Goal: Communication & Community: Answer question/provide support

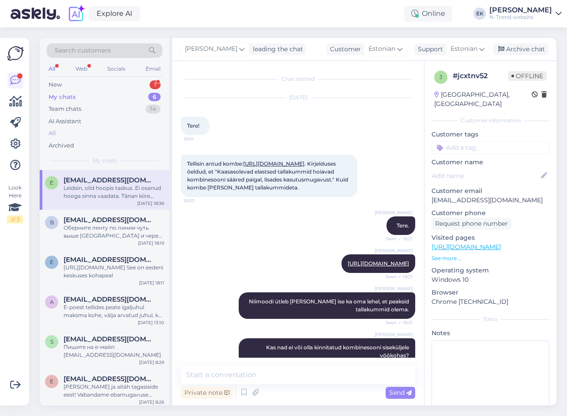
scroll to position [110, 0]
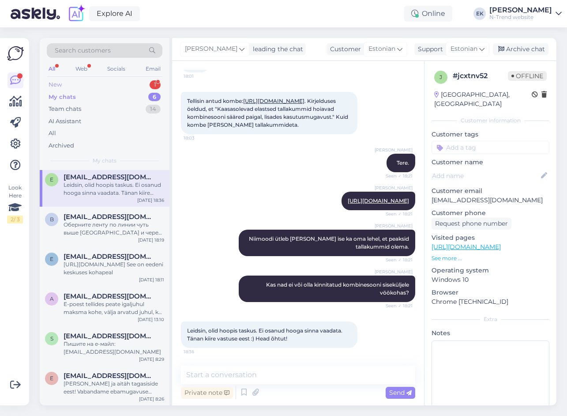
click at [60, 80] on div "New 1" at bounding box center [105, 85] width 116 height 12
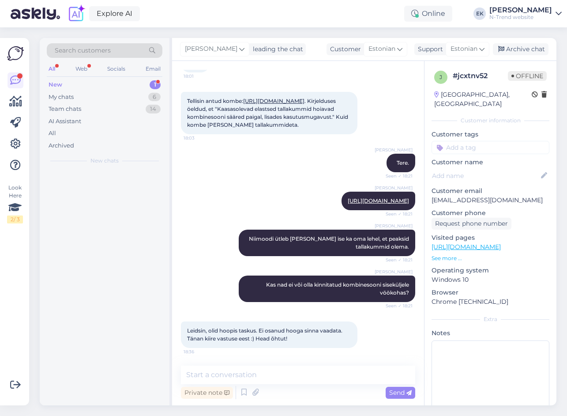
scroll to position [0, 0]
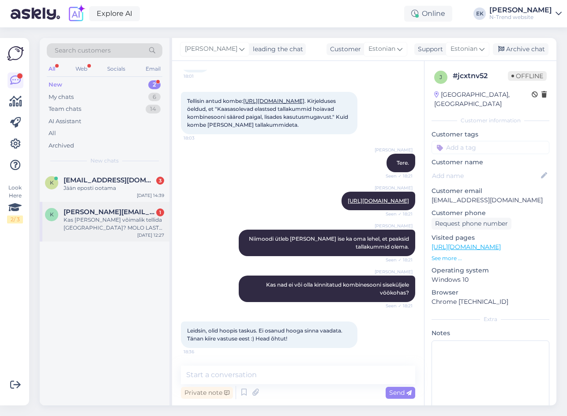
click at [86, 228] on div "Kas seda oleks võimalik tellida Tallinna? MOLO LASTE MÜTS JA SÕRMIKUD KAYA 7W24…" at bounding box center [114, 224] width 101 height 16
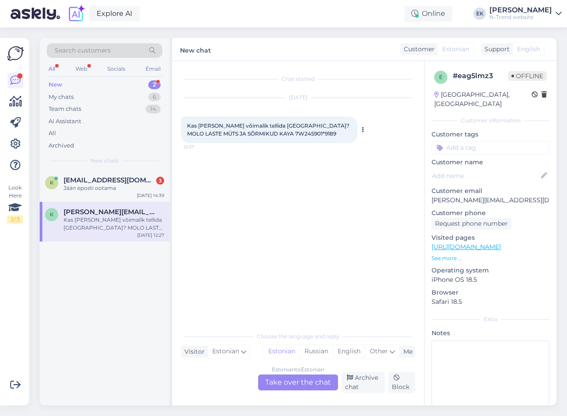
click at [252, 133] on span "Kas seda oleks võimalik tellida Tallinna? MOLO LASTE MÜTS JA SÕRMIKUD KAYA 7W24…" at bounding box center [269, 129] width 164 height 15
copy span "7W24S901"
click at [294, 379] on div "Estonian to Estonian Take over the chat" at bounding box center [298, 382] width 80 height 16
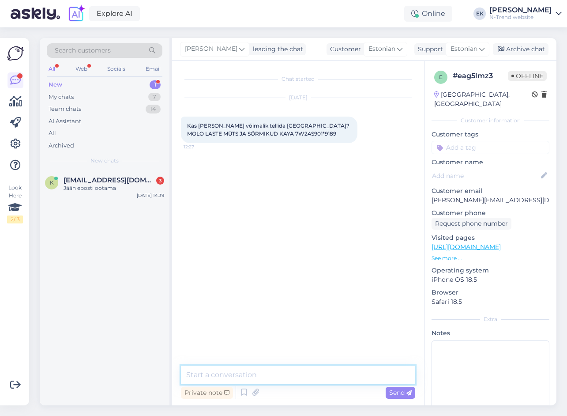
click at [263, 375] on textarea at bounding box center [298, 374] width 234 height 19
type textarea "Tere. Te võite tellida selle Tallinna."
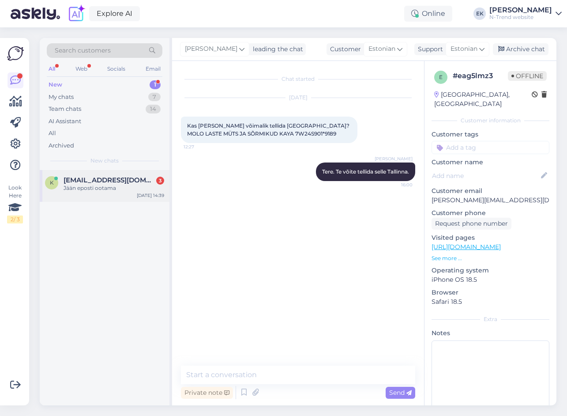
click at [112, 188] on div "Jään eposti ootama" at bounding box center [114, 188] width 101 height 8
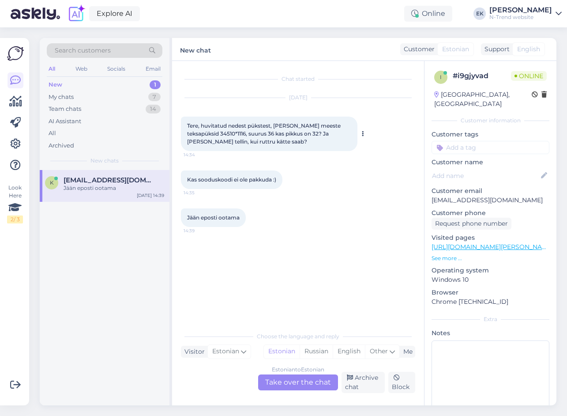
click at [226, 130] on span "Tere, huvitatud nedest pükstest, Pierre Cardin meeste teksapüksid 34510*1116, s…" at bounding box center [264, 133] width 155 height 23
drag, startPoint x: 226, startPoint y: 130, endPoint x: 227, endPoint y: 136, distance: 5.8
copy span "34510"
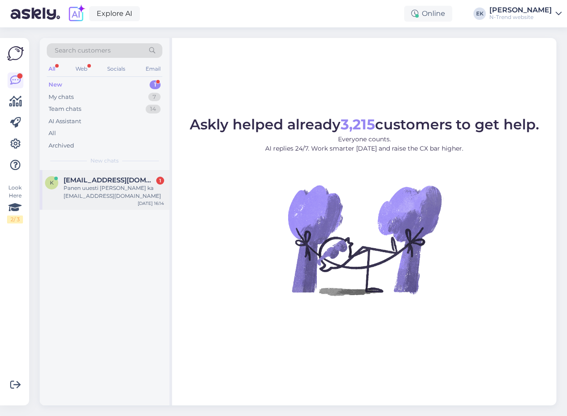
click at [89, 183] on span "[EMAIL_ADDRESS][DOMAIN_NAME]" at bounding box center [110, 180] width 92 height 8
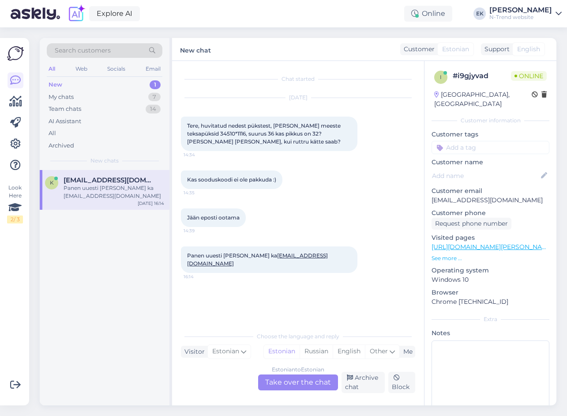
click at [293, 382] on div "Estonian to Estonian Take over the chat" at bounding box center [298, 382] width 80 height 16
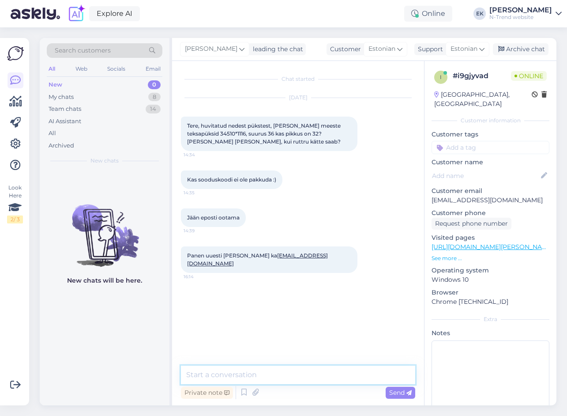
click at [239, 376] on textarea at bounding box center [298, 374] width 234 height 19
click at [236, 378] on textarea at bounding box center [298, 374] width 234 height 19
type textarea "Tere"
click at [228, 131] on span "Tere, huvitatud nedest pükstest, Pierre Cardin meeste teksapüksid 34510*1116, s…" at bounding box center [264, 133] width 155 height 23
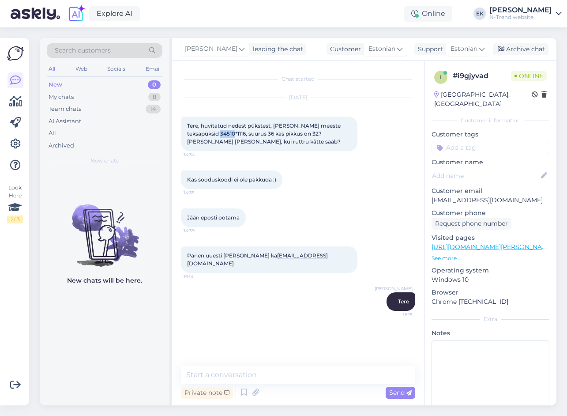
copy span "34510"
drag, startPoint x: 216, startPoint y: 370, endPoint x: 215, endPoint y: 365, distance: 4.9
click at [216, 370] on textarea at bounding box center [298, 374] width 234 height 19
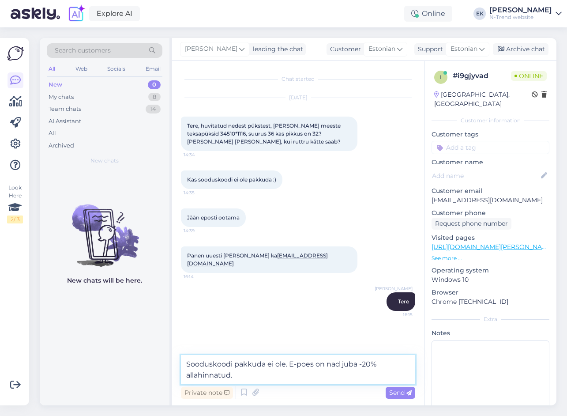
type textarea "Sooduskoodi pakkuda ei ole. E-poes on nad juba -20% allahinnatud."
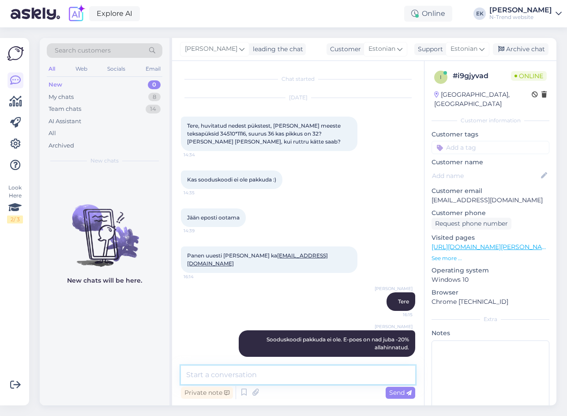
scroll to position [1, 0]
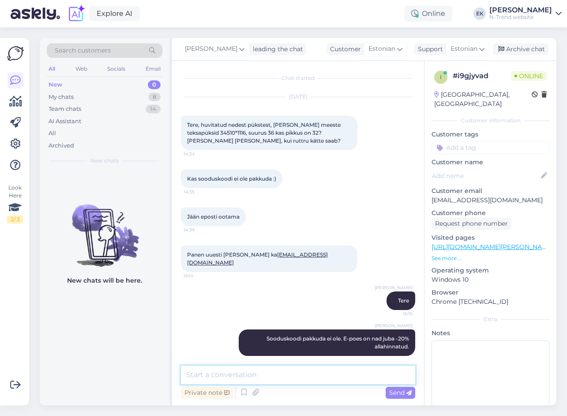
click at [277, 376] on textarea at bounding box center [298, 374] width 234 height 19
type textarea "Kohale peaksid jõudma 1-2 päevaga."
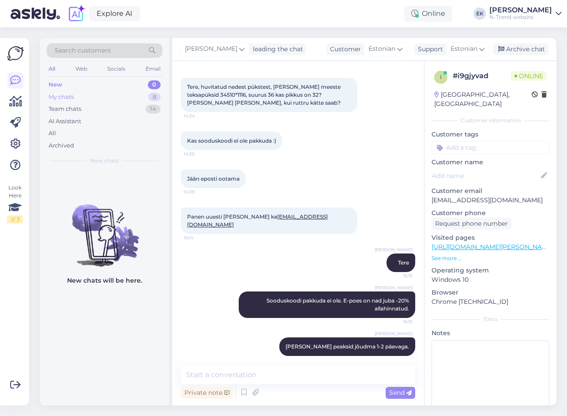
click at [63, 98] on div "My chats" at bounding box center [61, 97] width 25 height 9
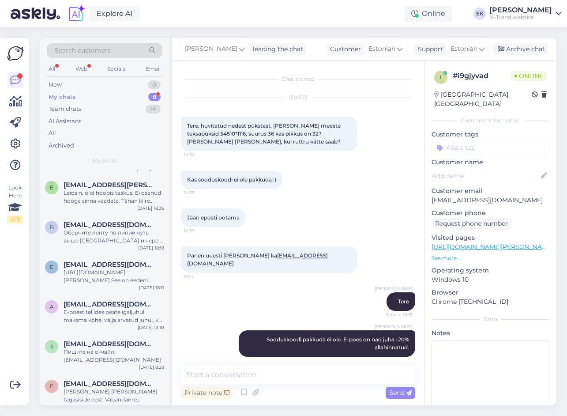
scroll to position [115, 0]
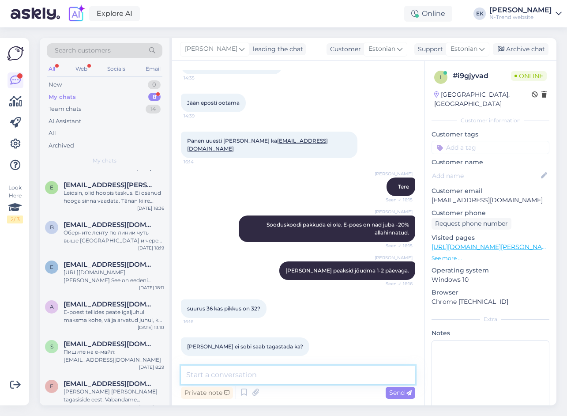
click at [202, 378] on textarea at bounding box center [298, 374] width 234 height 19
type textarea "Jah, ikka saab tagastada."
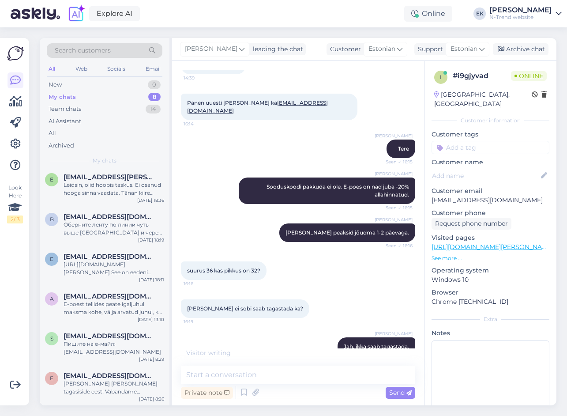
scroll to position [191, 0]
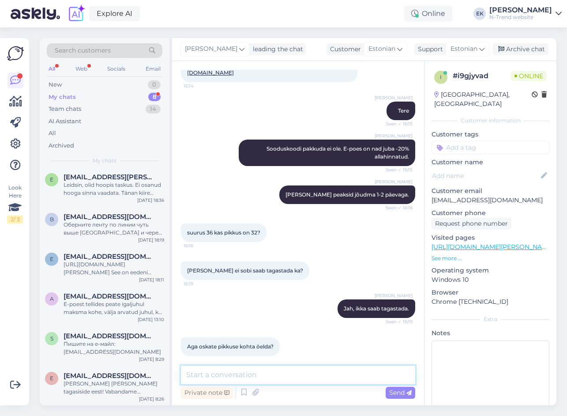
click at [231, 379] on textarea at bounding box center [298, 374] width 234 height 19
type textarea "Uurin"
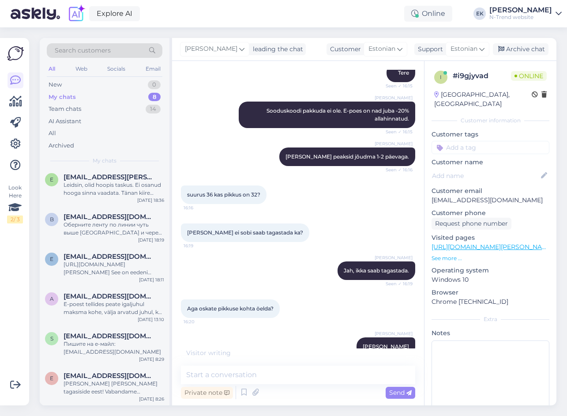
scroll to position [267, 0]
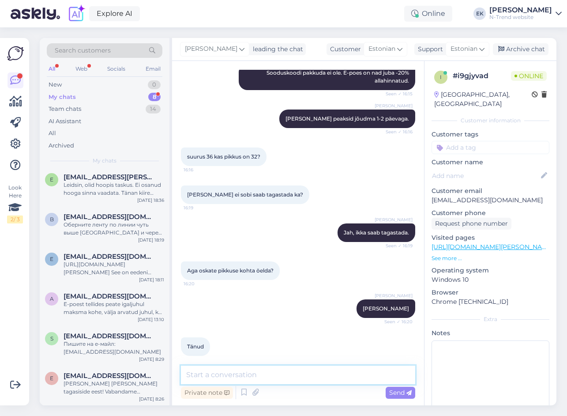
click at [243, 371] on textarea at bounding box center [298, 374] width 234 height 19
type textarea "Jah, on küll 32 pikkus"
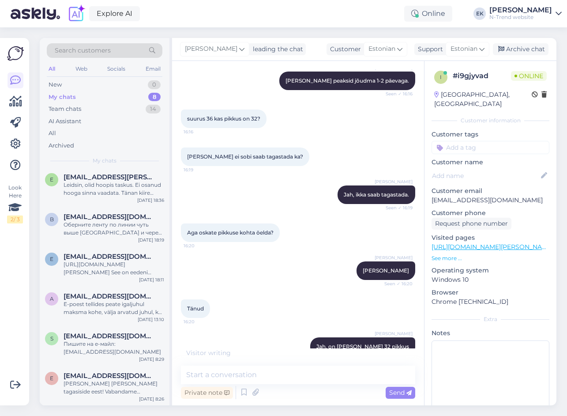
scroll to position [342, 0]
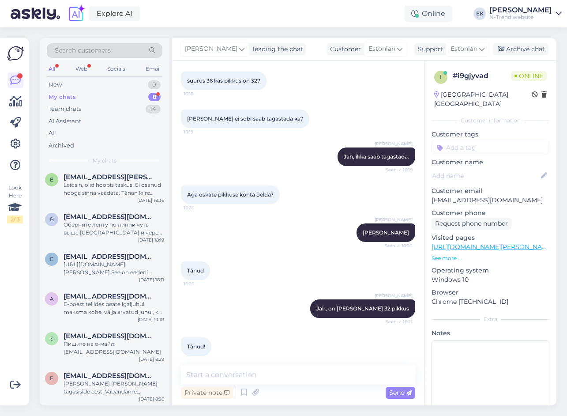
click at [68, 97] on div "My chats" at bounding box center [62, 97] width 27 height 9
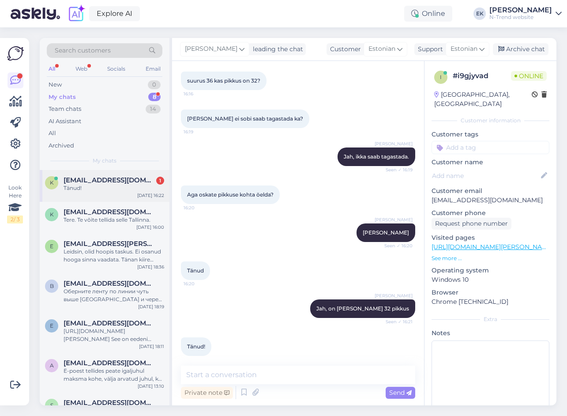
click at [89, 188] on div "Tänud!" at bounding box center [114, 188] width 101 height 8
click at [74, 82] on div "New 1" at bounding box center [105, 85] width 116 height 12
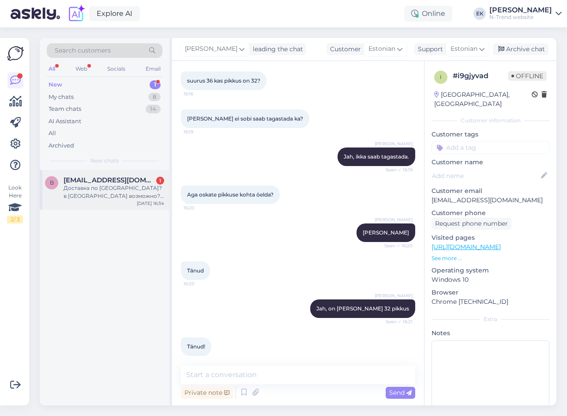
click at [87, 186] on div "Доставка по Европе?в Германию возможно?или в РФ?" at bounding box center [114, 192] width 101 height 16
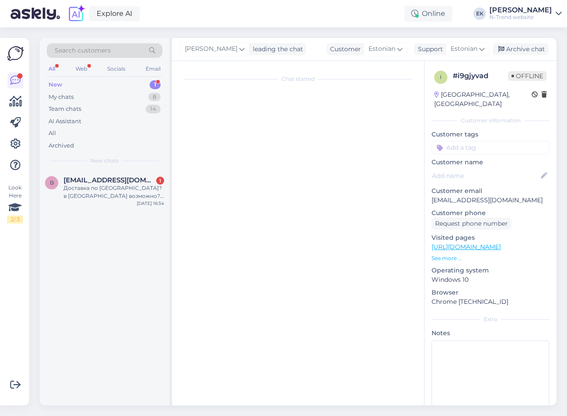
scroll to position [0, 0]
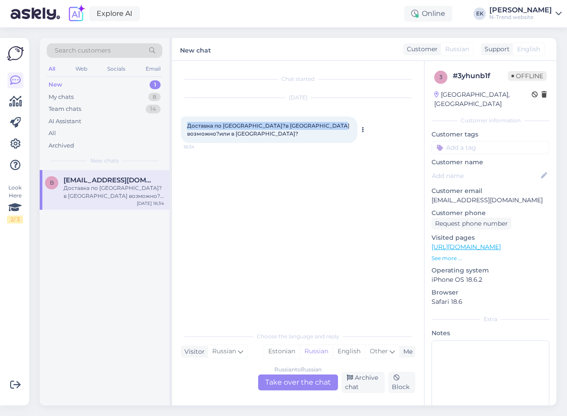
drag, startPoint x: 188, startPoint y: 127, endPoint x: 342, endPoint y: 125, distance: 154.9
click at [342, 125] on div "Доставка по Европе?в Германию возможно?или в РФ? 16:34" at bounding box center [269, 129] width 176 height 26
copy span "Доставка по Европе?в Германию возможно?или в РФ?"
click at [312, 382] on div "Russian to Russian Take over the chat" at bounding box center [298, 382] width 80 height 16
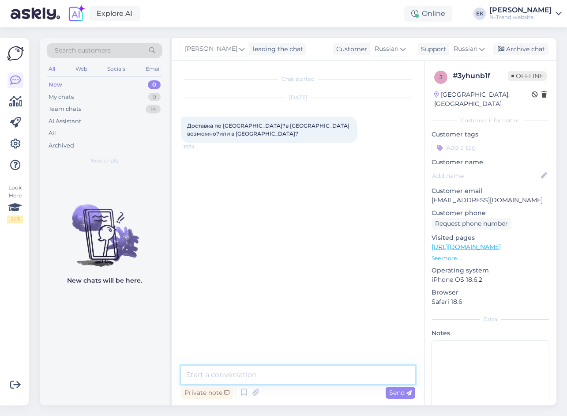
click at [213, 375] on textarea at bounding box center [298, 374] width 234 height 19
paste textarea "На данный момент мы, к сожалению, не осуществляем доставку ни в Германию, ни в …"
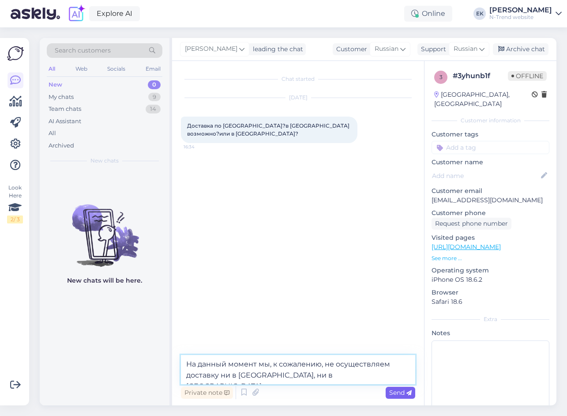
type textarea "На данный момент мы, к сожалению, не осуществляем доставку ни в Германию, ни в …"
click at [392, 391] on span "Send" at bounding box center [400, 392] width 23 height 8
